Goal: Task Accomplishment & Management: Complete application form

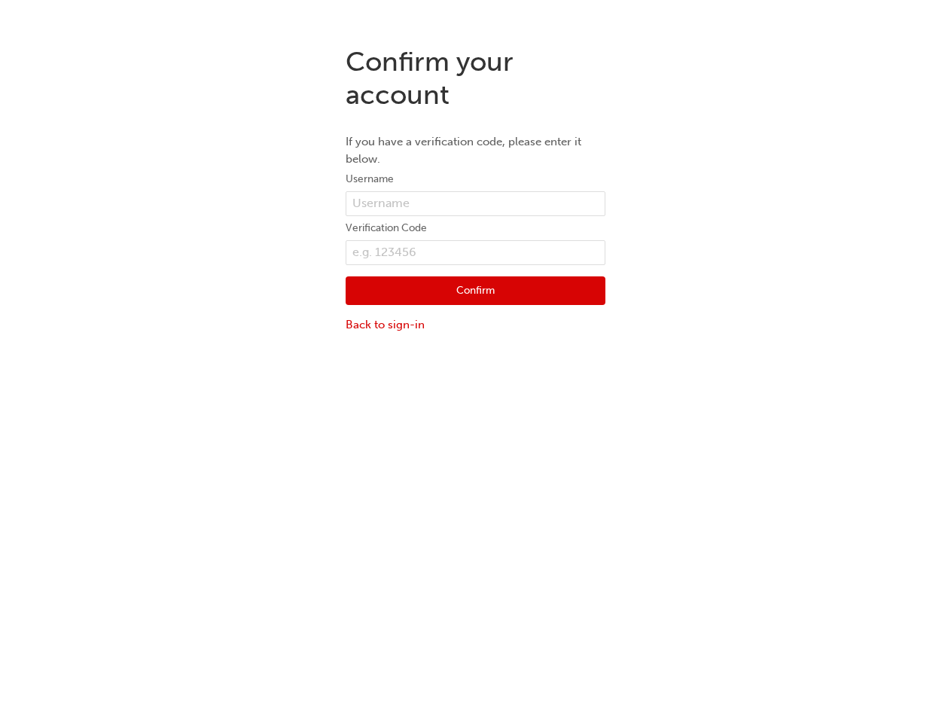
click at [475, 378] on div "Confirm your account If you have a verification code, please enter it below. Us…" at bounding box center [475, 395] width 951 height 723
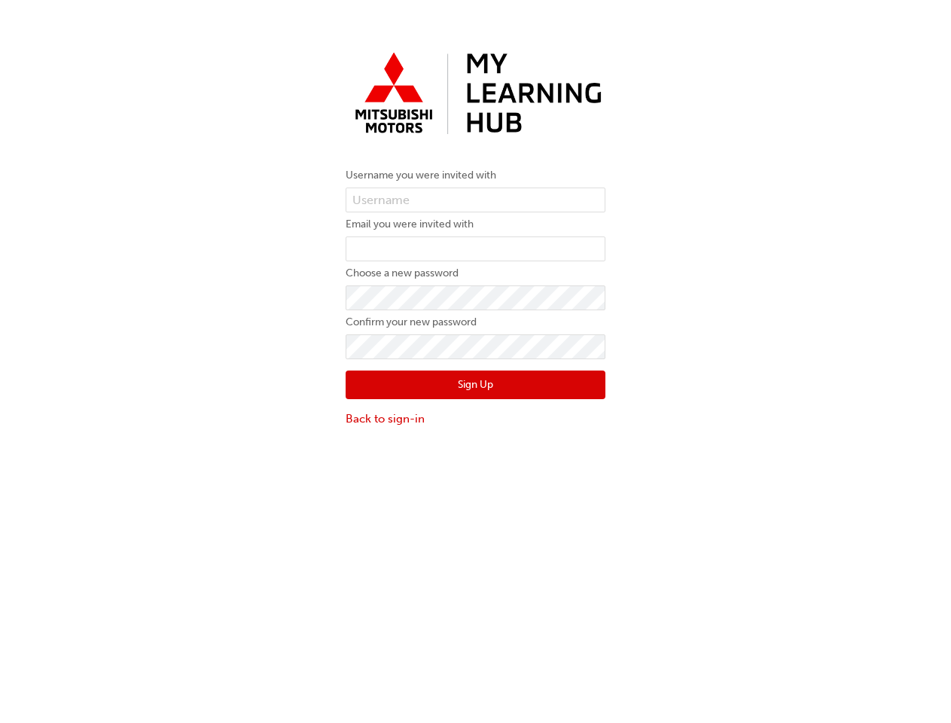
click at [475, 378] on button "Sign Up" at bounding box center [475, 384] width 260 height 29
